Goal: Information Seeking & Learning: Learn about a topic

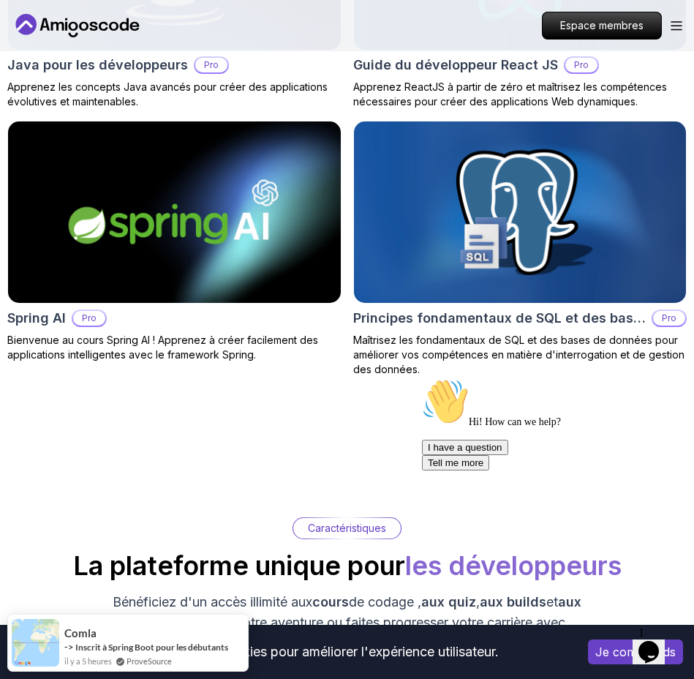
scroll to position [1929, 0]
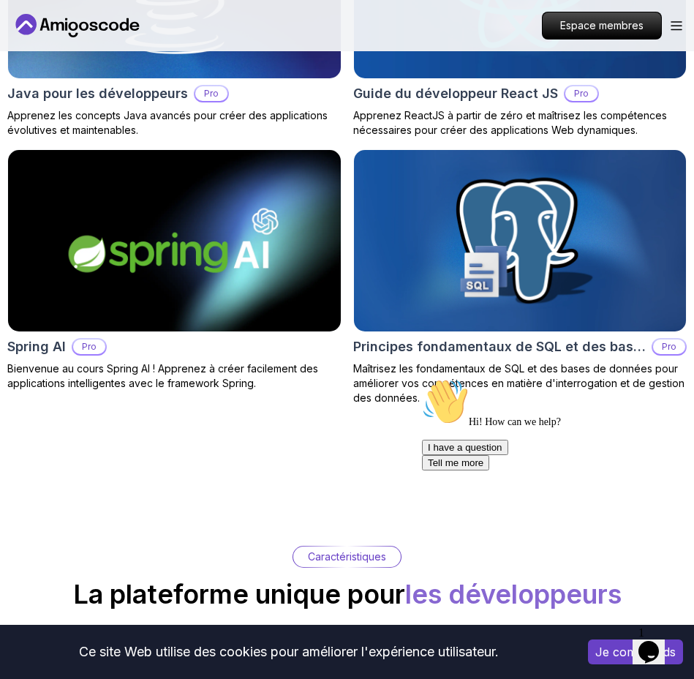
click at [503, 237] on img at bounding box center [519, 241] width 349 height 190
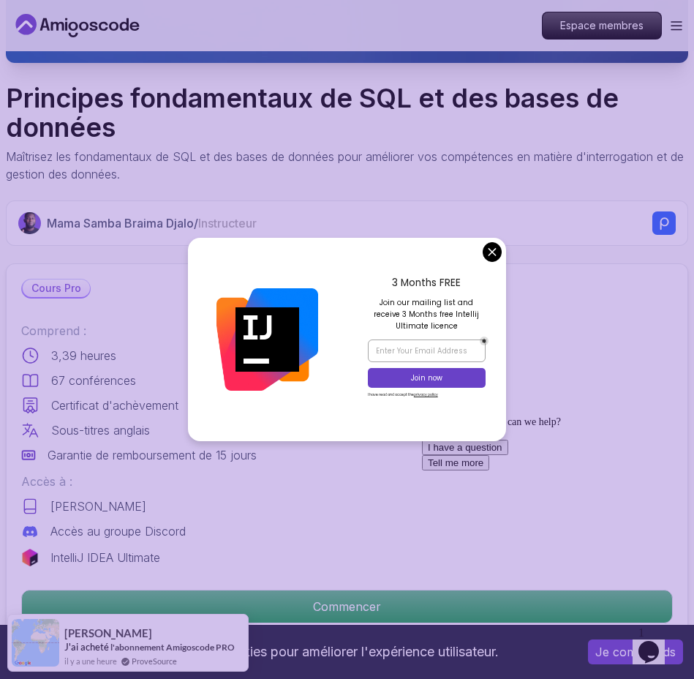
scroll to position [607, 0]
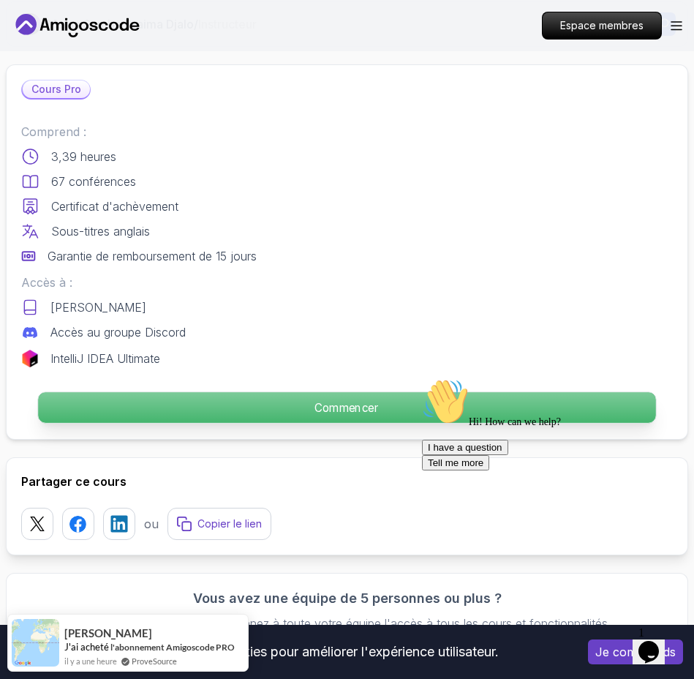
click at [356, 406] on font "Commencer" at bounding box center [347, 407] width 64 height 14
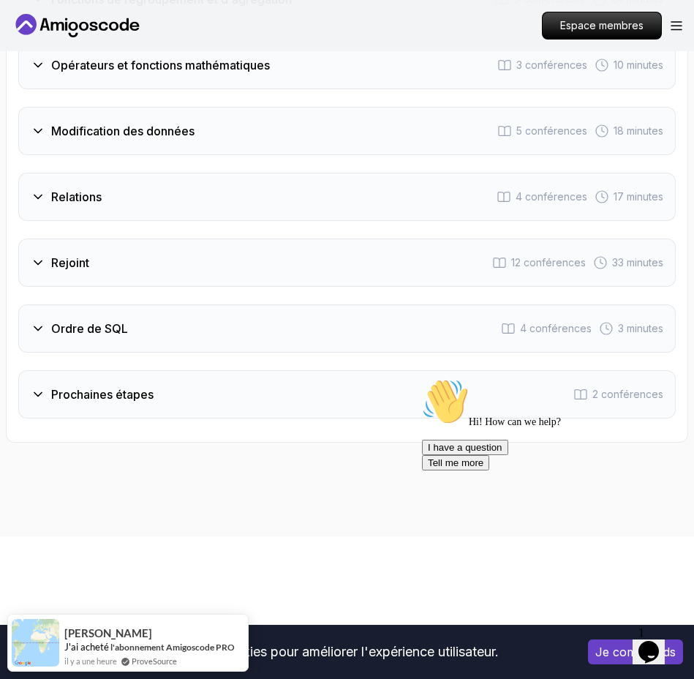
scroll to position [3014, 0]
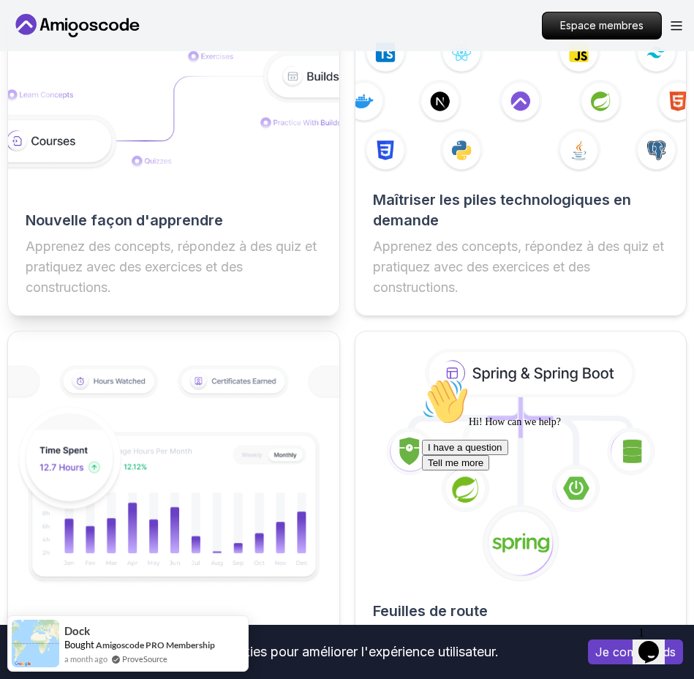
scroll to position [2445, 0]
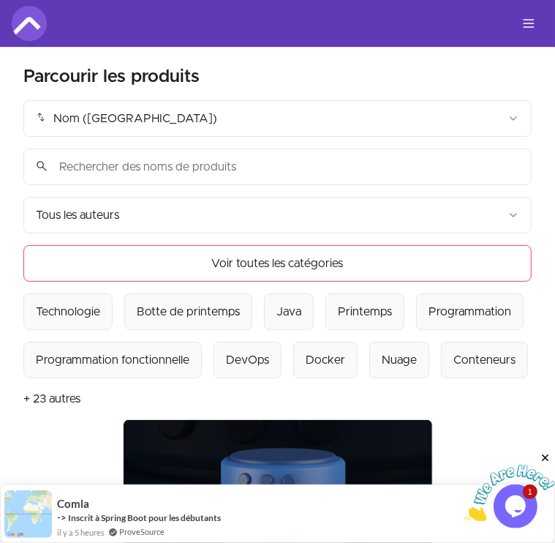
scroll to position [389, 0]
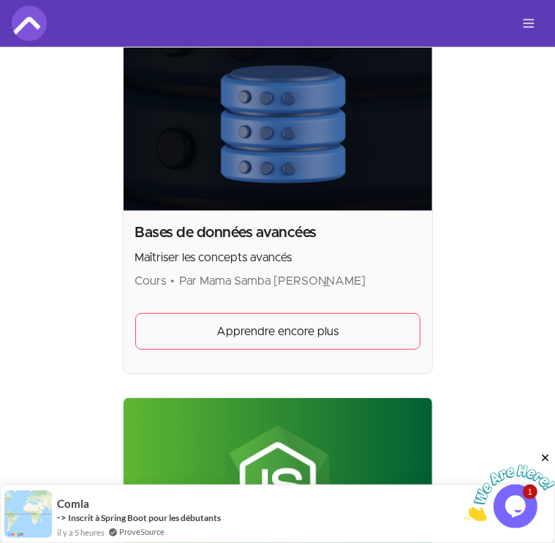
click at [124, 141] on img at bounding box center [278, 123] width 309 height 173
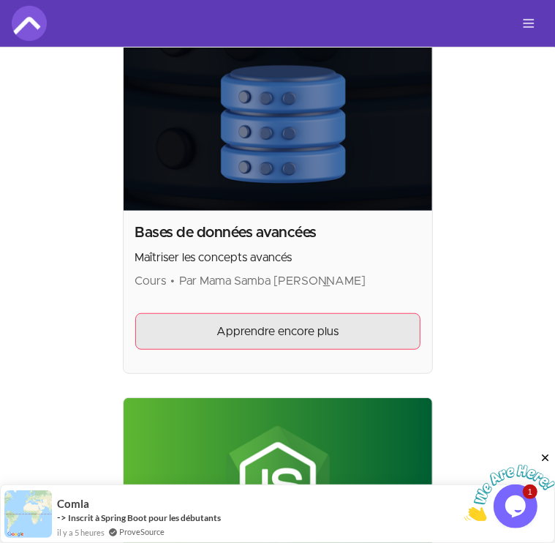
click at [217, 326] on font "Apprendre encore plus" at bounding box center [278, 332] width 122 height 12
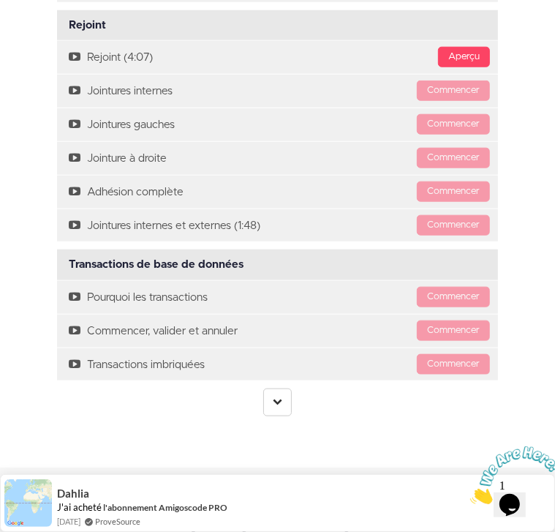
scroll to position [3525, 0]
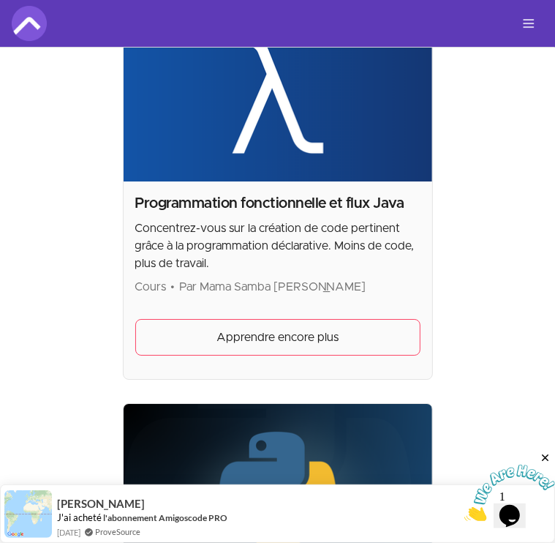
scroll to position [2706, 0]
